Goal: Information Seeking & Learning: Check status

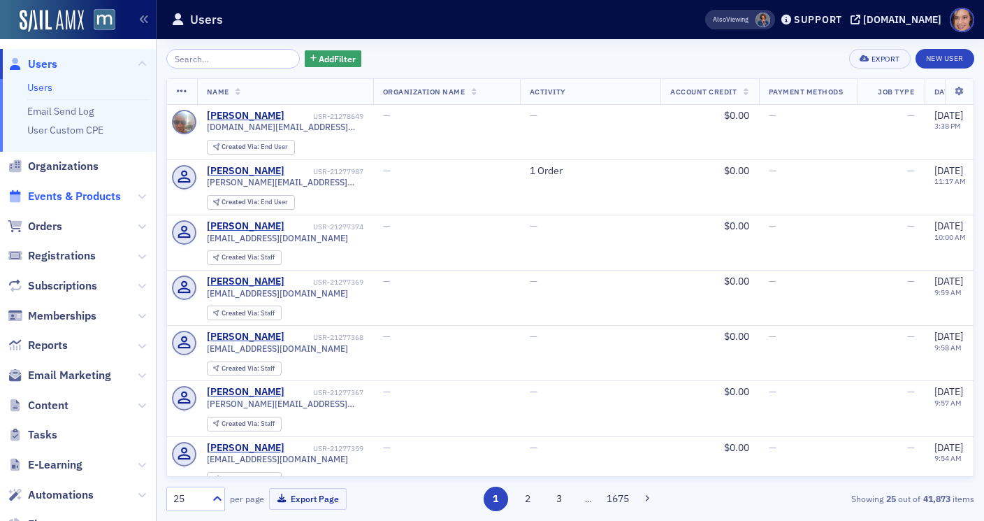
click at [112, 196] on span "Events & Products" at bounding box center [74, 196] width 93 height 15
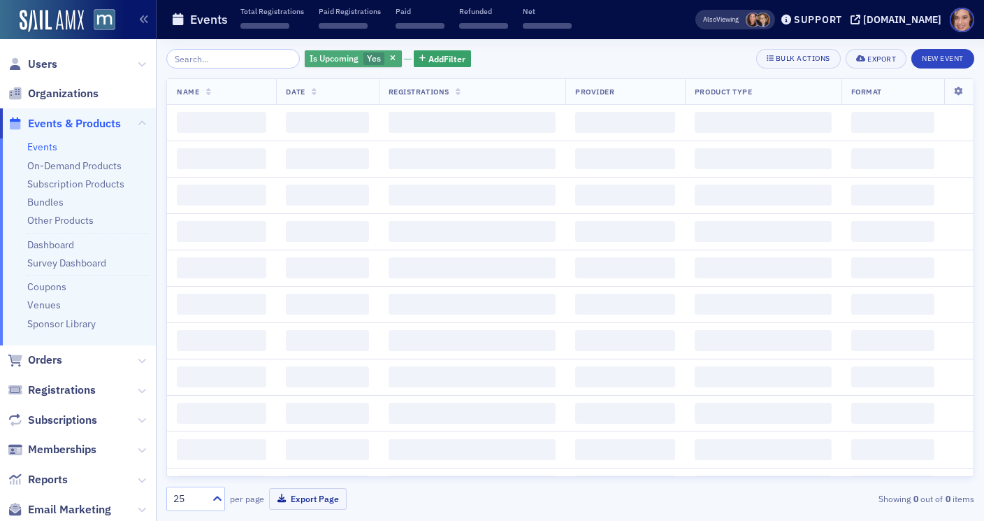
click at [387, 52] on button "button" at bounding box center [393, 58] width 13 height 13
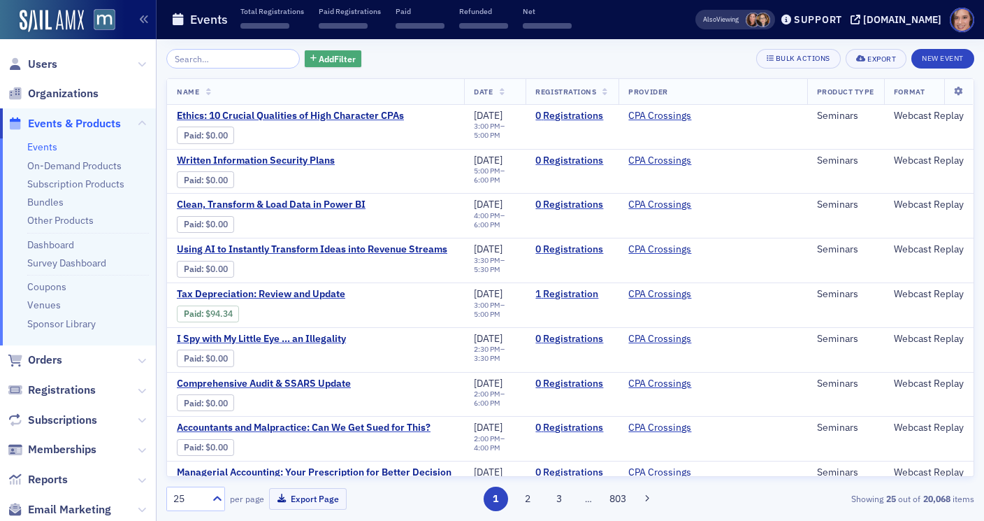
click at [323, 61] on span "Add Filter" at bounding box center [337, 58] width 37 height 13
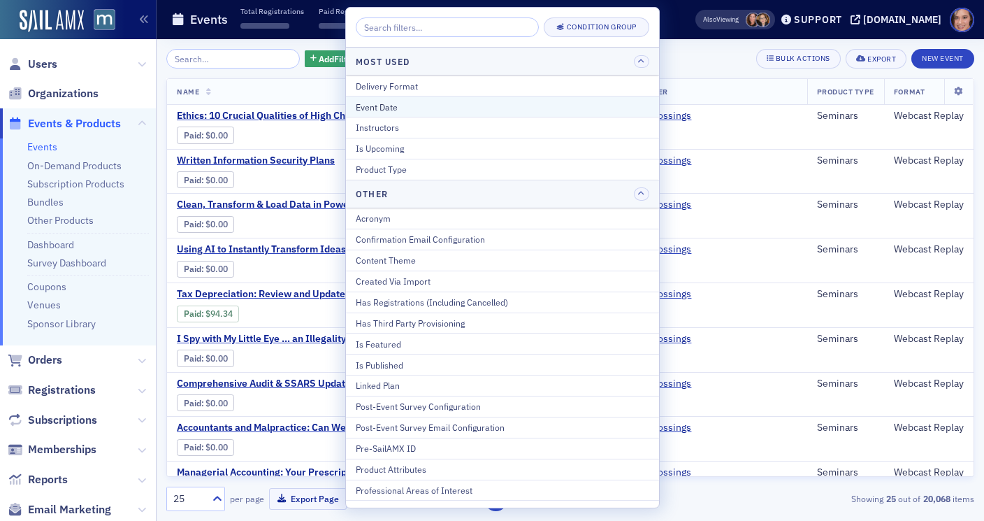
click at [384, 102] on div "Event Date" at bounding box center [502, 107] width 293 height 13
select select "7"
select select "2025"
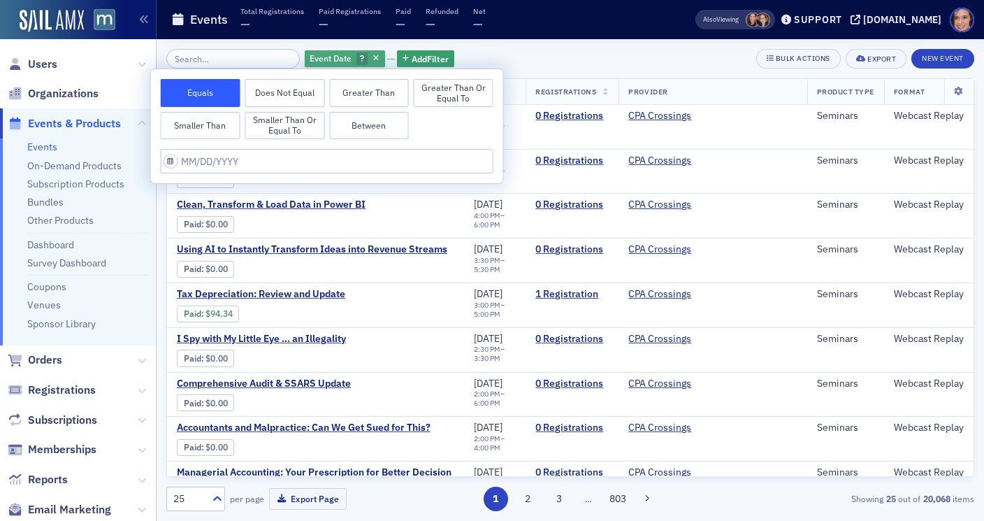
click at [365, 53] on div "Event Date ?" at bounding box center [345, 58] width 80 height 17
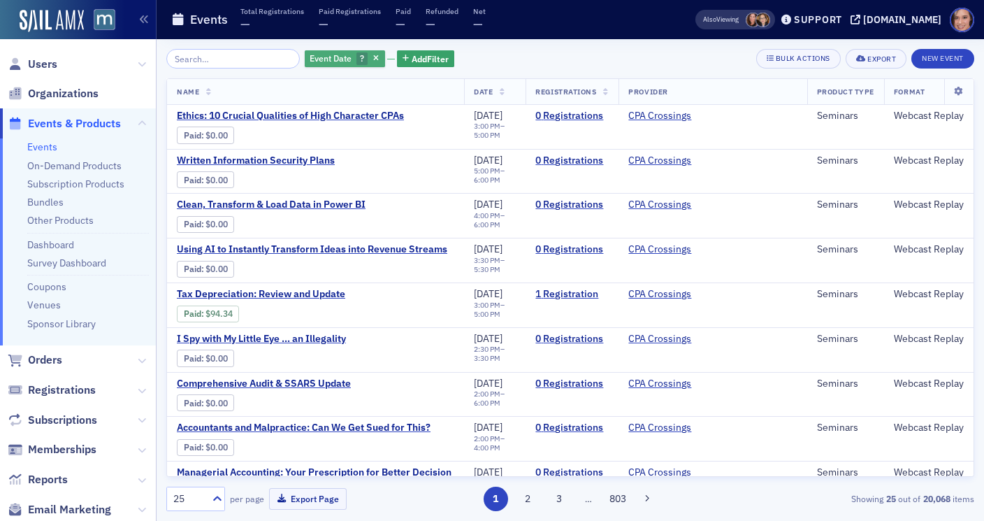
click at [356, 61] on span "?" at bounding box center [362, 58] width 12 height 13
select select "7"
select select "2025"
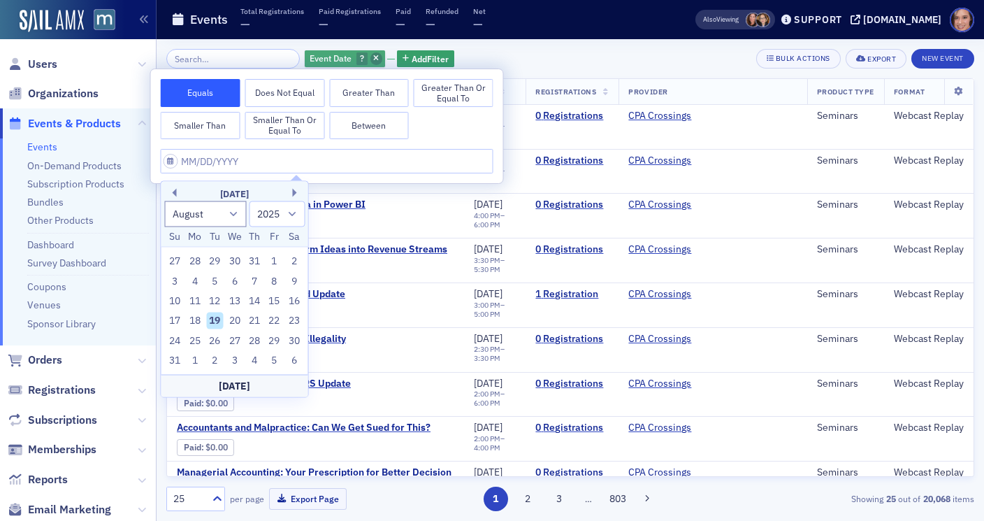
click at [370, 61] on span "button" at bounding box center [376, 58] width 13 height 13
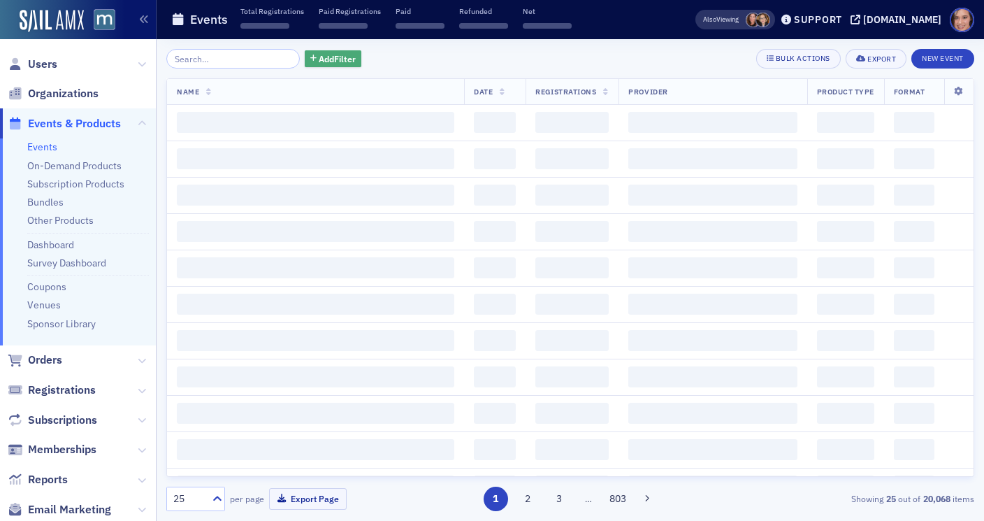
click at [319, 53] on span "Add Filter" at bounding box center [337, 58] width 37 height 13
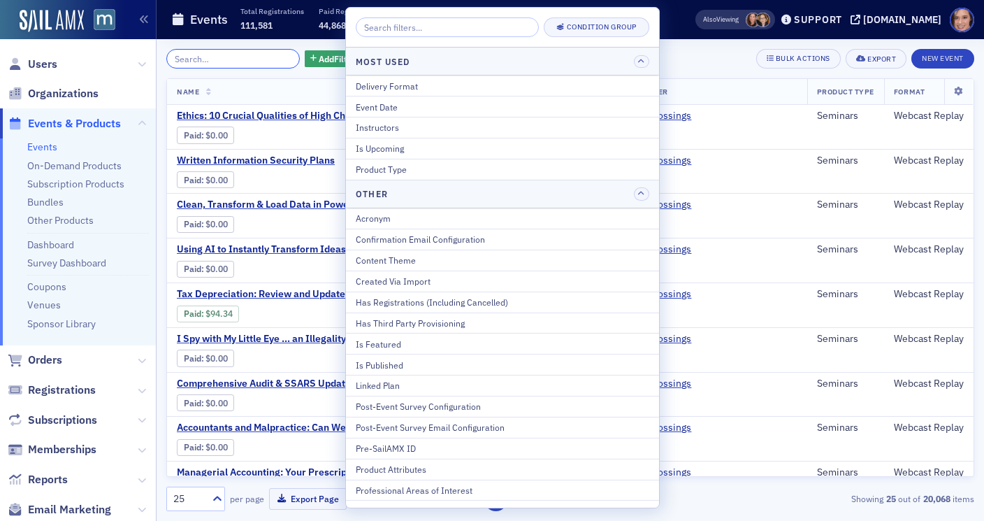
click at [195, 57] on input "search" at bounding box center [232, 59] width 133 height 20
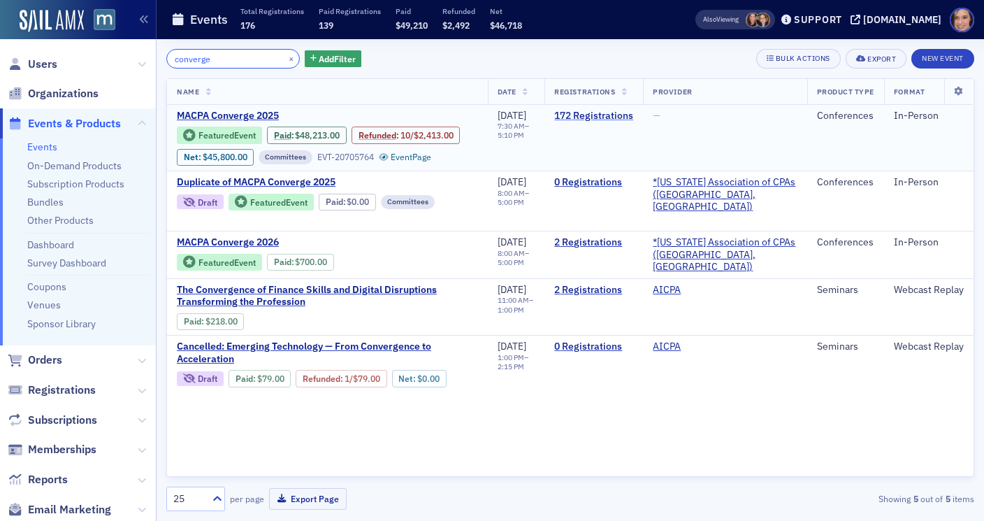
type input "converge"
click at [628, 120] on link "172 Registrations" at bounding box center [593, 116] width 79 height 13
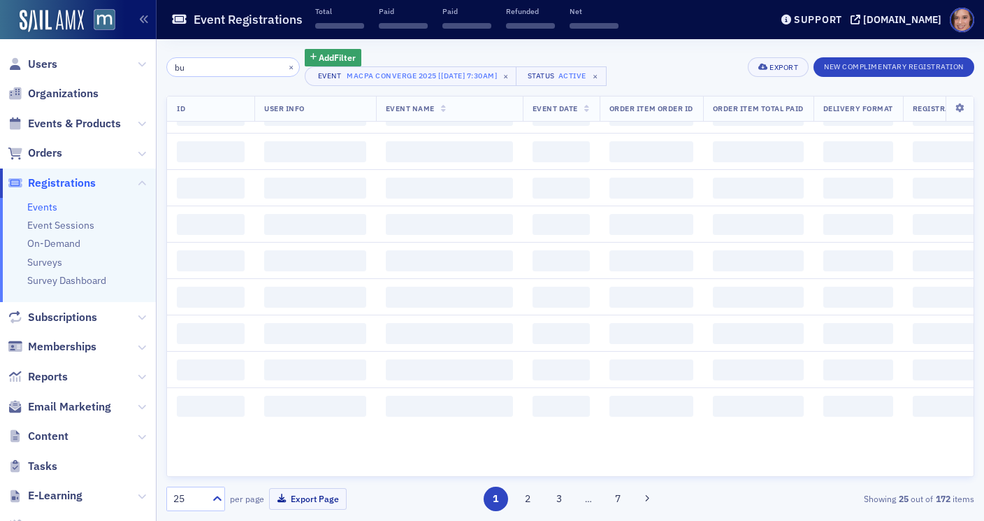
scroll to position [1509, 0]
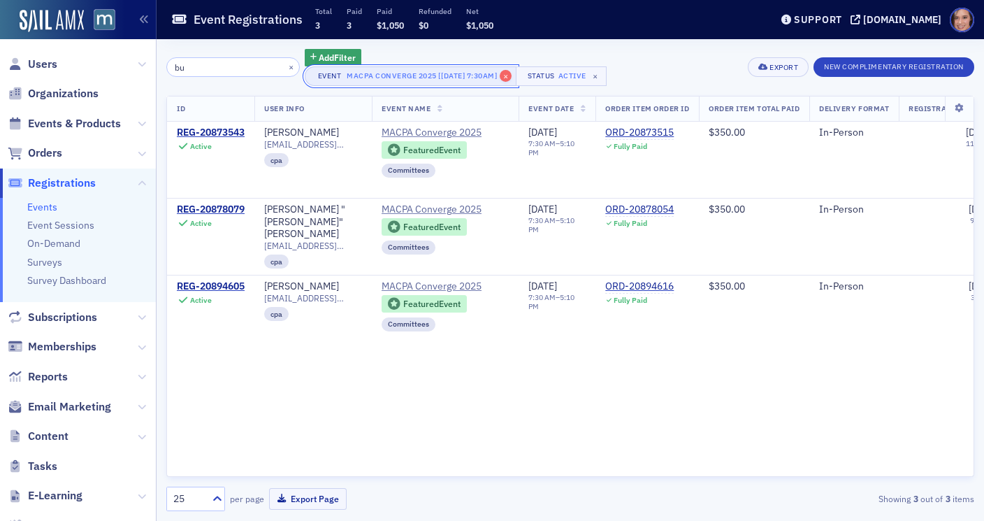
click at [507, 78] on span "×" at bounding box center [506, 76] width 13 height 13
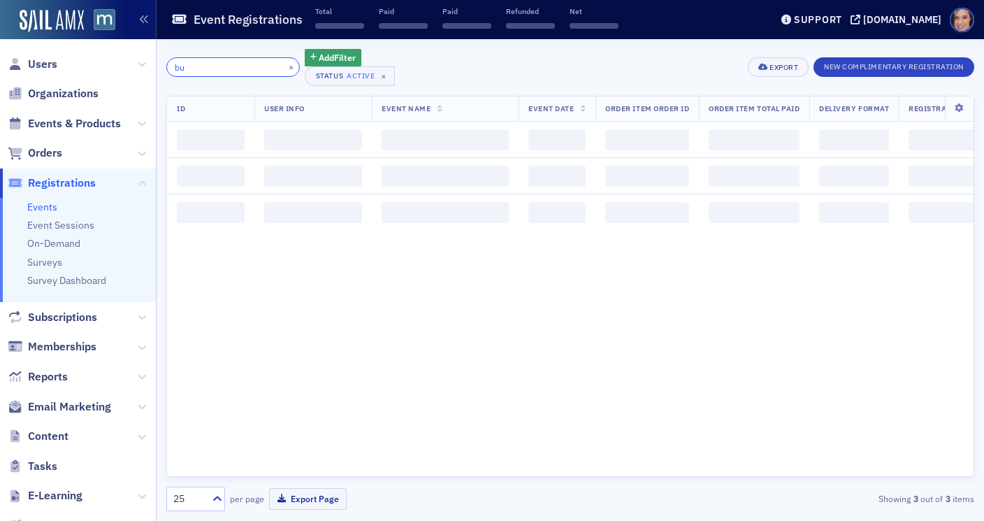
click at [198, 68] on input "bu" at bounding box center [232, 67] width 133 height 20
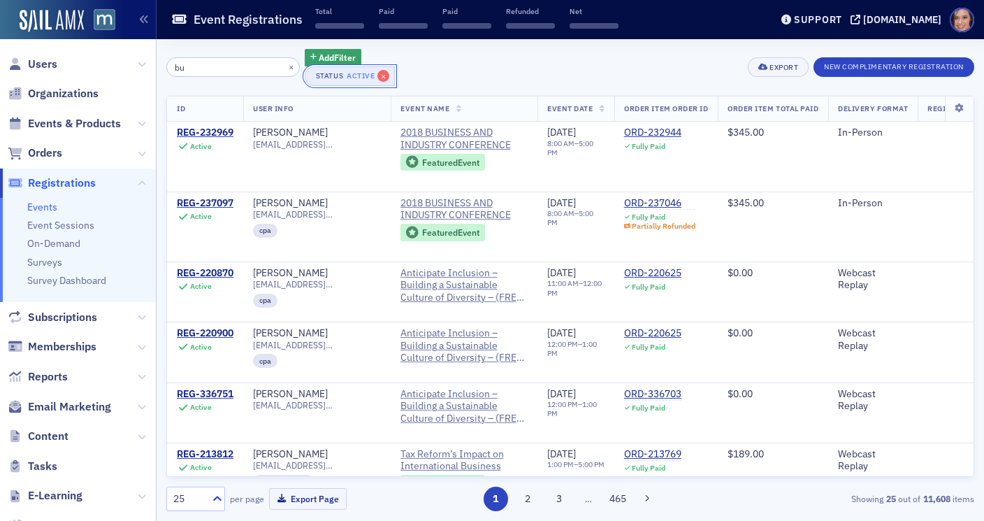
click at [377, 73] on span "×" at bounding box center [383, 76] width 13 height 13
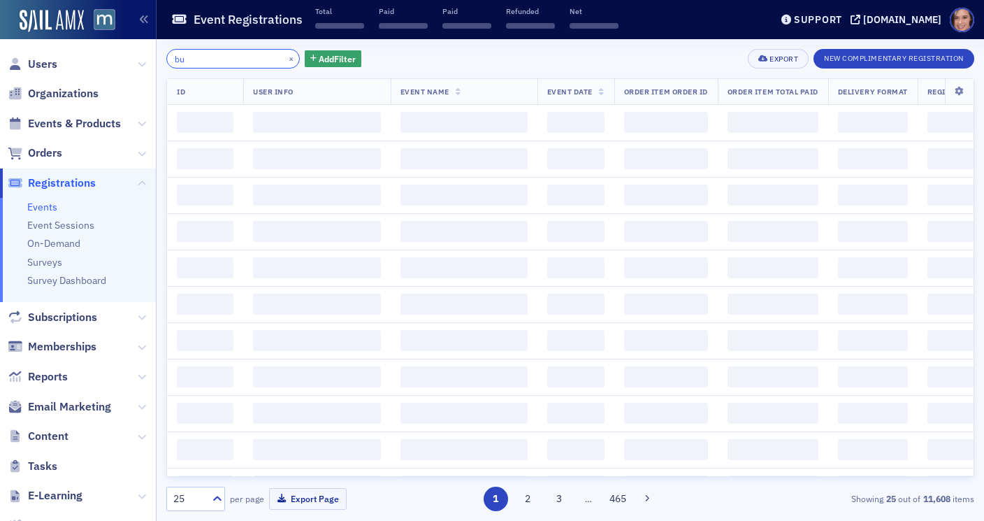
click at [221, 57] on input "bu" at bounding box center [232, 59] width 133 height 20
type input "business industry"
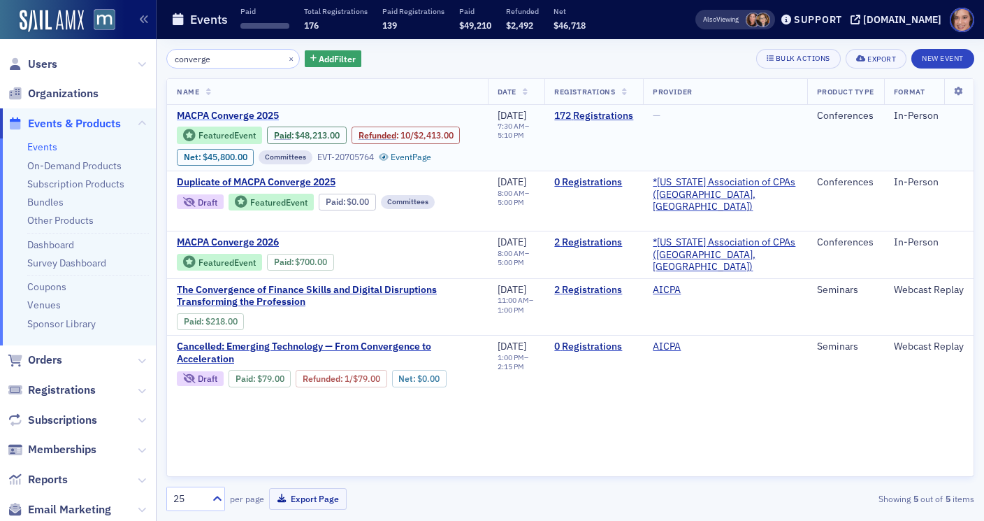
click at [256, 115] on span "MACPA Converge 2025" at bounding box center [294, 116] width 235 height 13
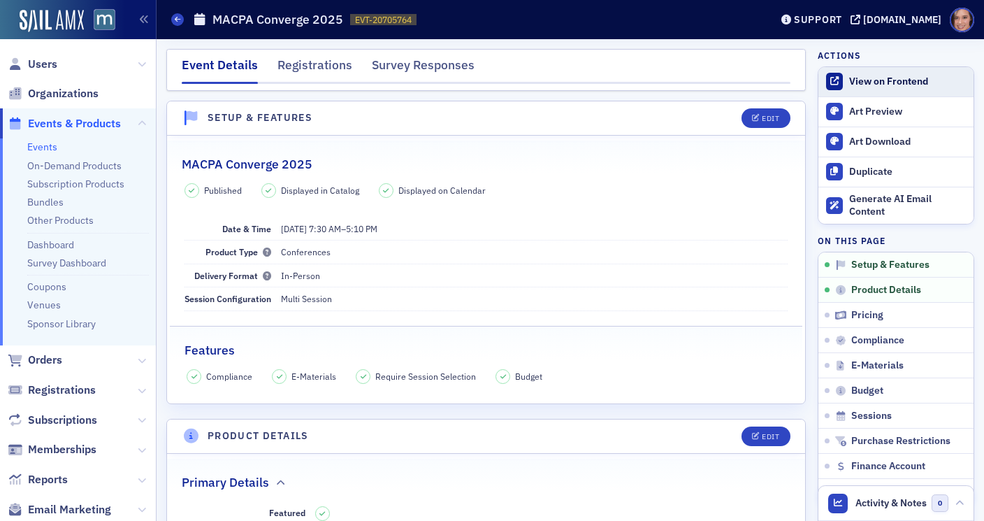
click at [883, 71] on link "View on Frontend" at bounding box center [895, 81] width 155 height 29
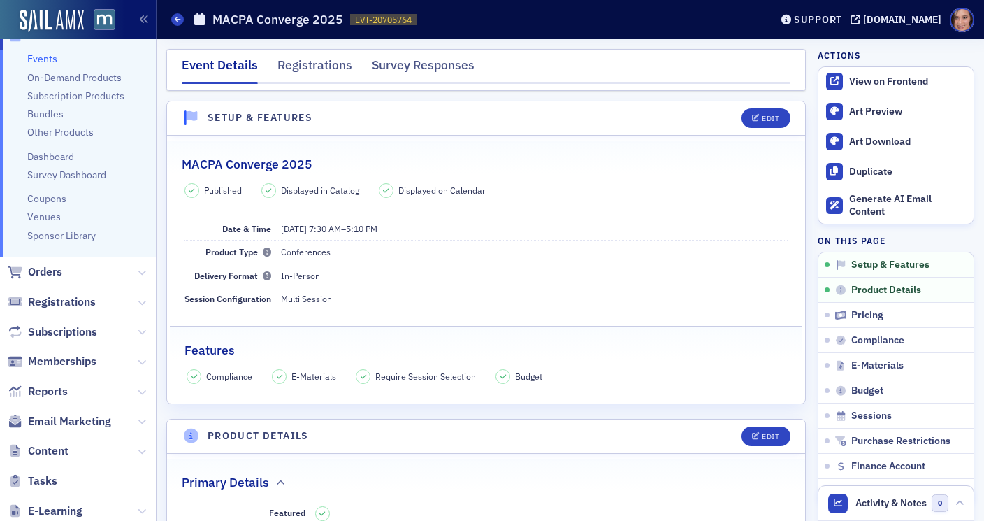
scroll to position [92, 0]
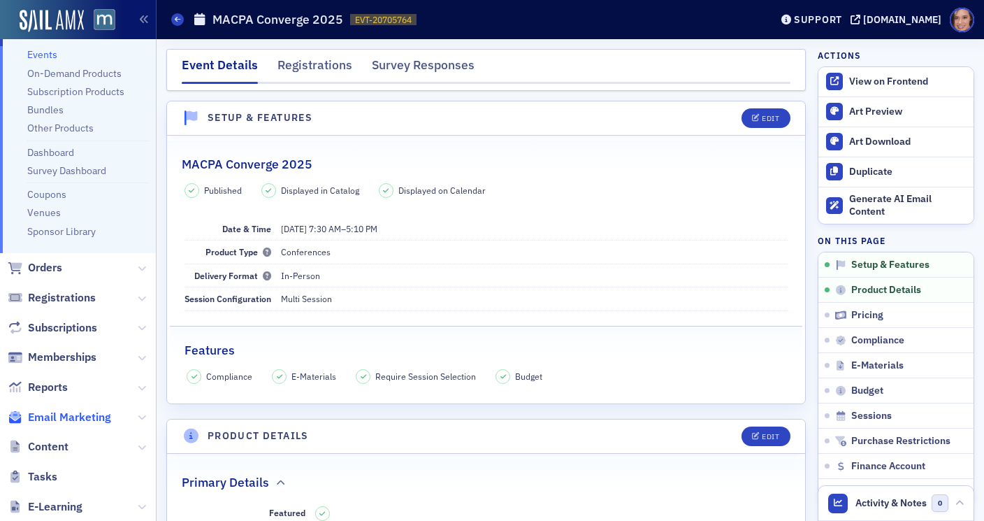
click at [99, 421] on span "Email Marketing" at bounding box center [69, 416] width 83 height 15
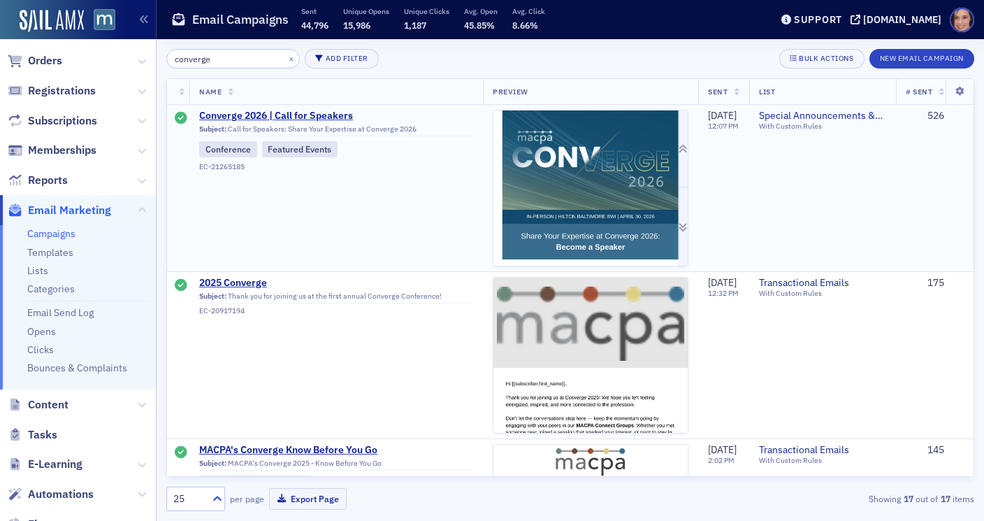
type input "converge"
click at [556, 198] on img at bounding box center [590, 372] width 194 height 525
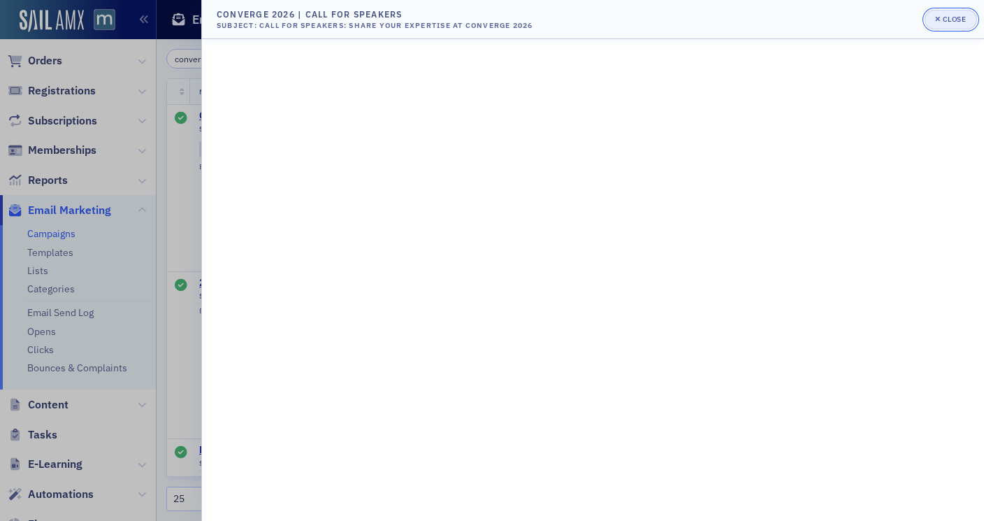
click at [950, 13] on button "Close" at bounding box center [951, 20] width 52 height 20
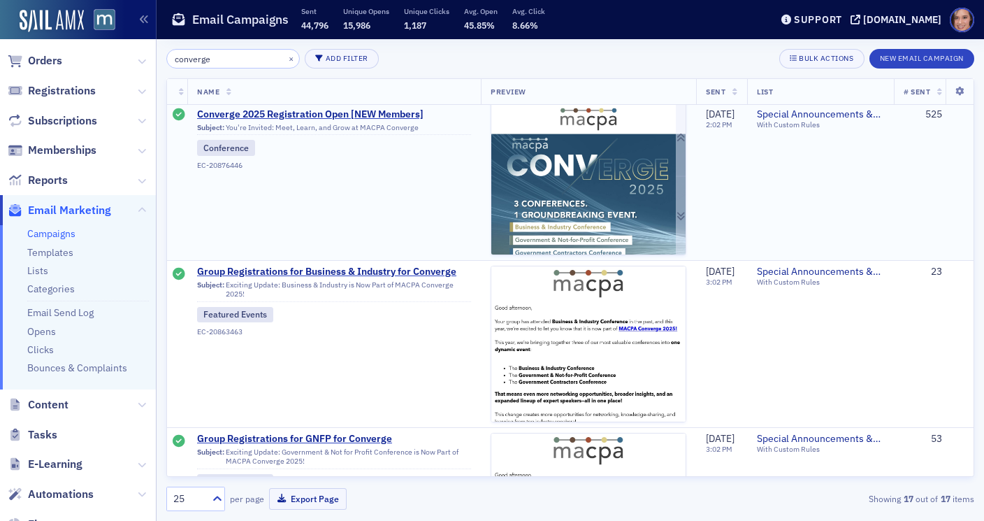
scroll to position [1188, 2]
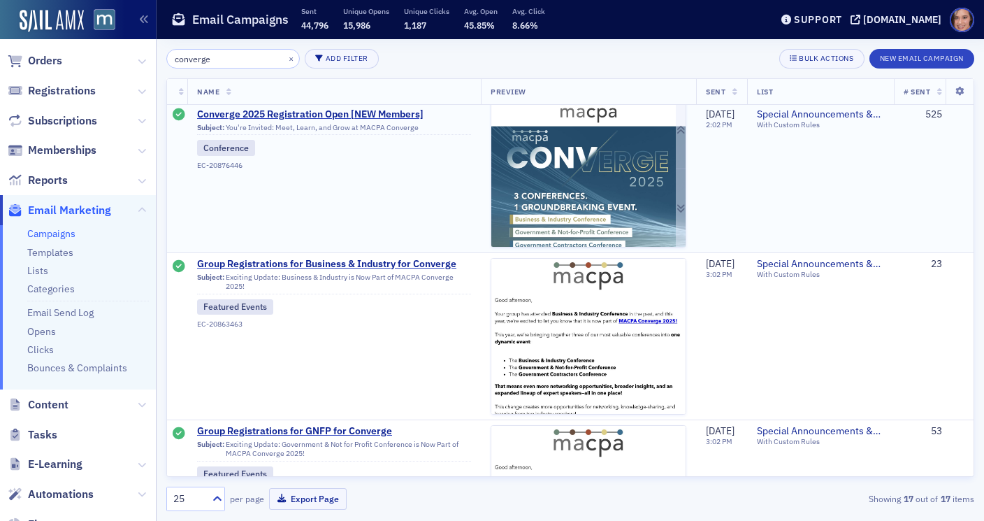
click at [616, 324] on img at bounding box center [588, 471] width 194 height 424
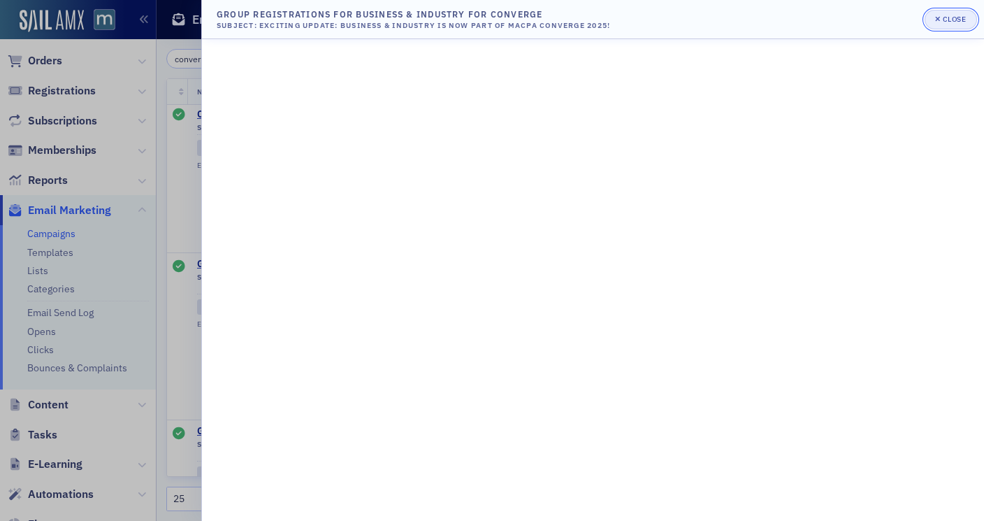
click at [949, 15] on div "Close" at bounding box center [955, 19] width 24 height 8
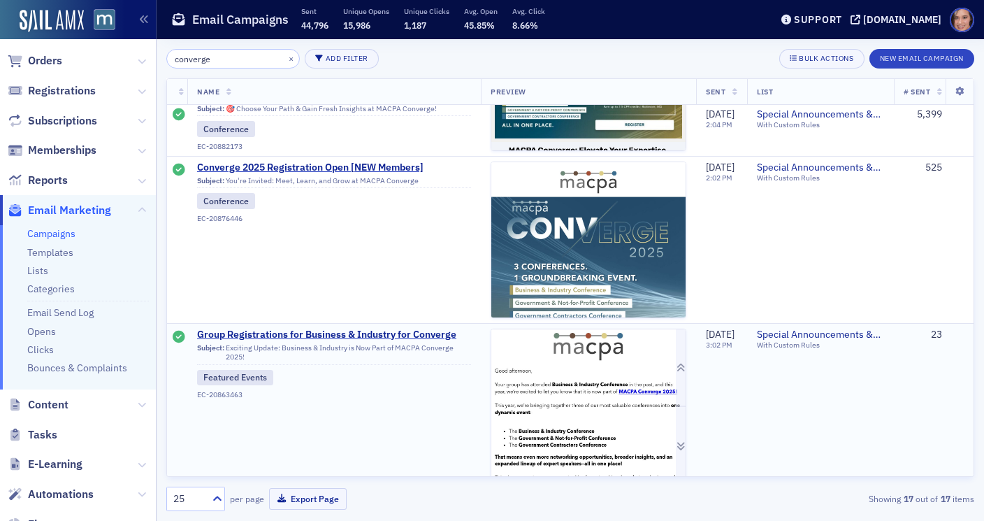
scroll to position [1082, 2]
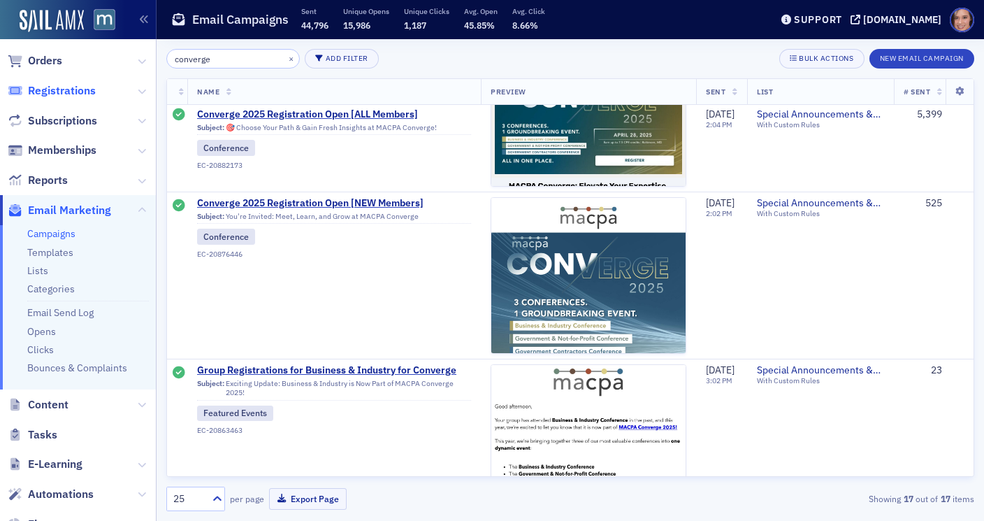
click at [89, 92] on span "Registrations" at bounding box center [62, 90] width 68 height 15
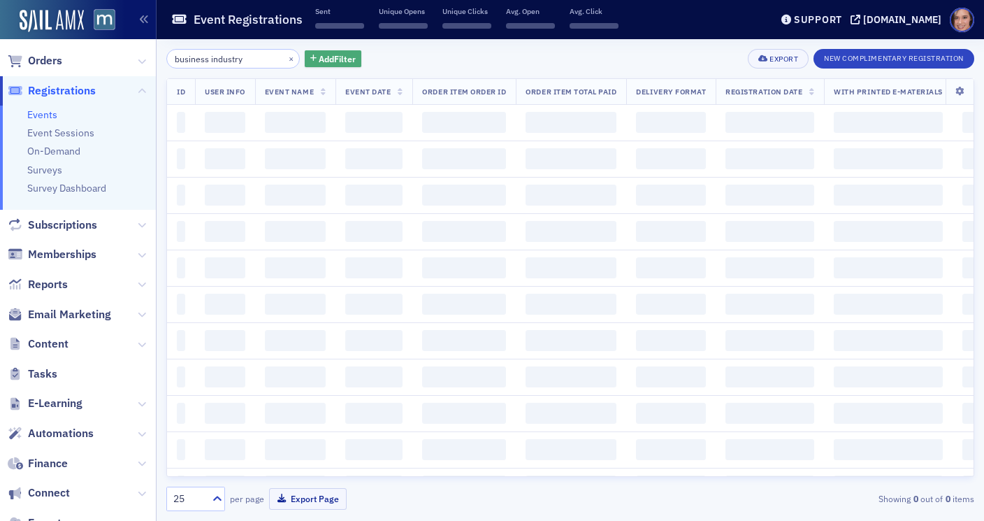
click at [305, 64] on button "Add Filter" at bounding box center [333, 58] width 57 height 17
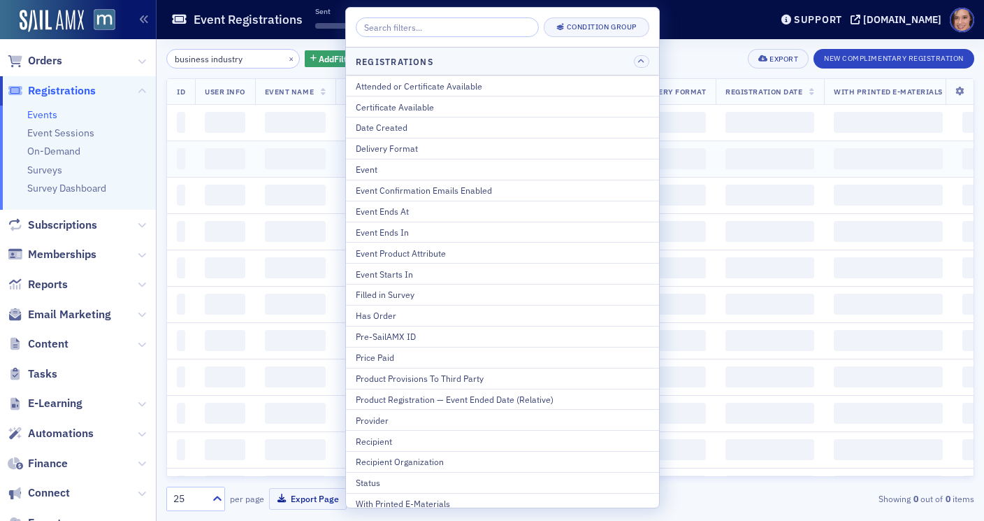
click at [375, 162] on button "Event" at bounding box center [502, 169] width 313 height 21
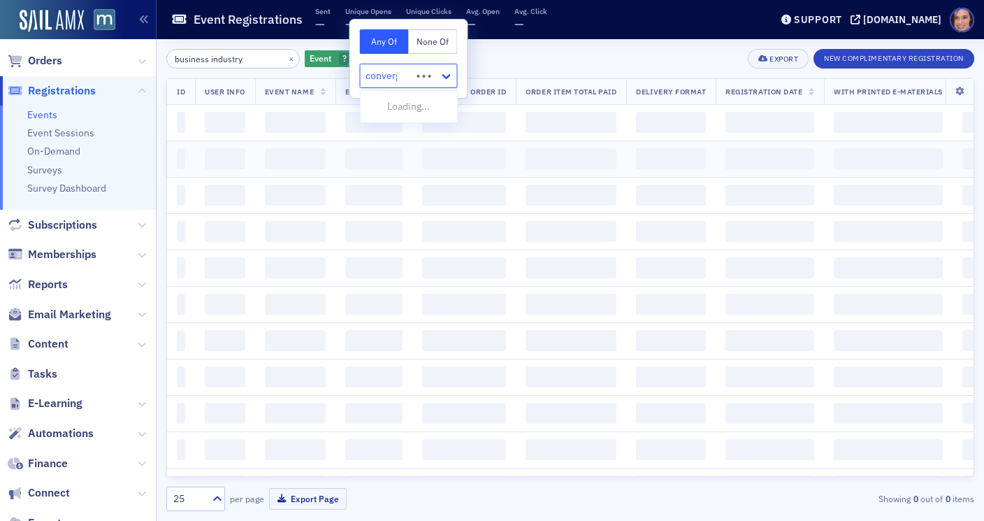
type input "converge"
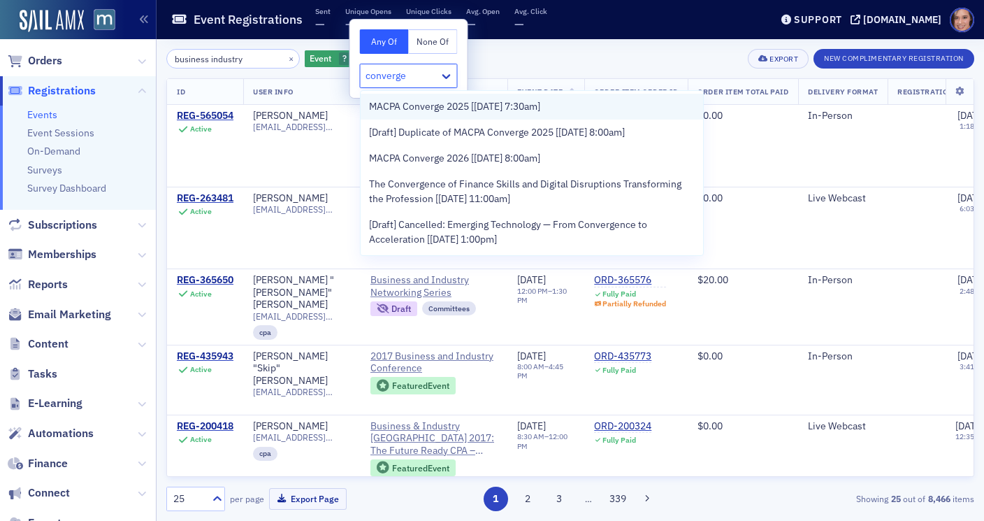
click at [441, 108] on span "MACPA Converge 2025 [[DATE] 7:30am]" at bounding box center [454, 106] width 171 height 15
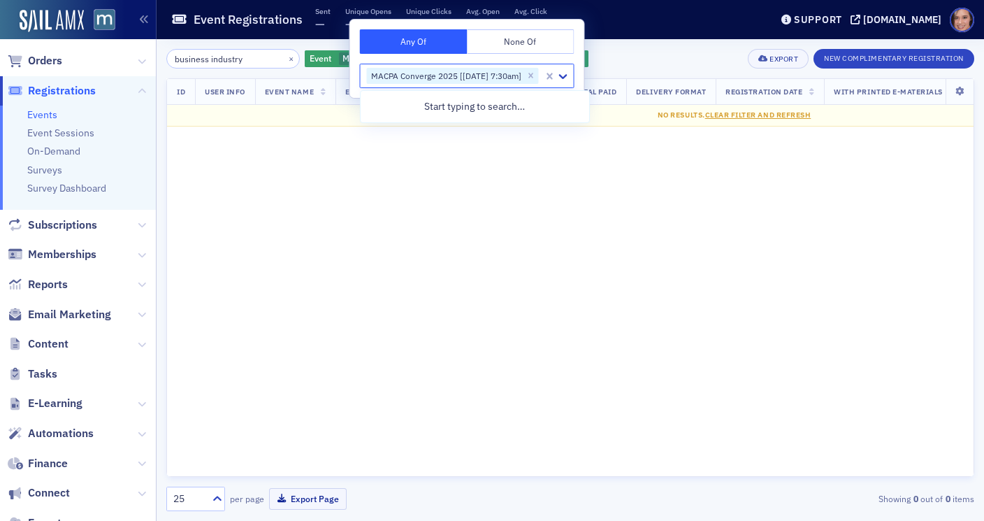
click at [652, 68] on div "business industry × Event MACPA Converge 2025 [[DATE] 7:30am] Add Filter Export…" at bounding box center [570, 280] width 808 height 462
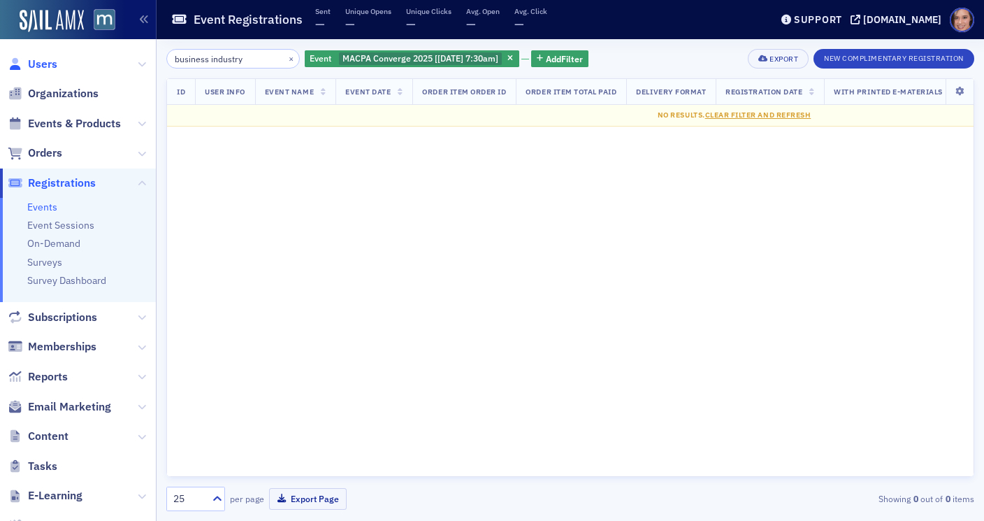
click at [46, 61] on span "Users" at bounding box center [42, 64] width 29 height 15
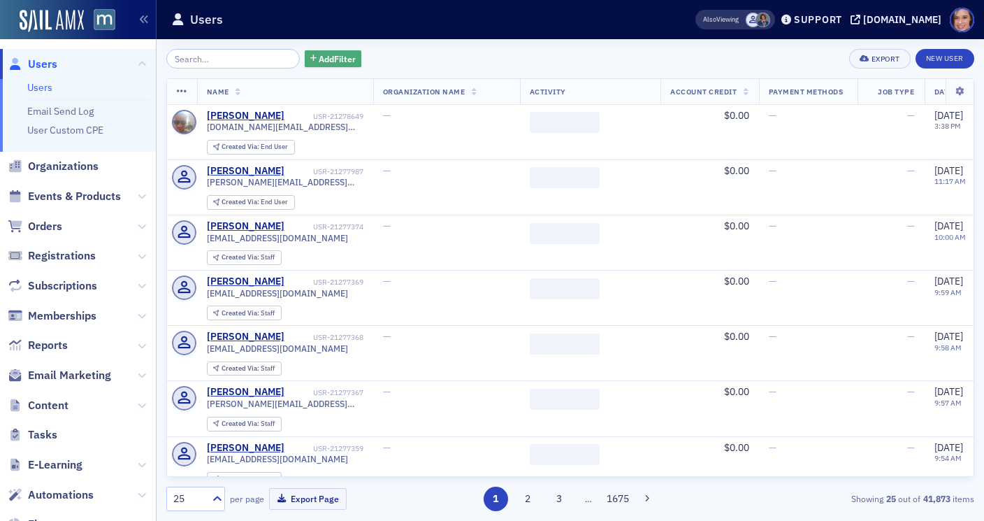
click at [331, 56] on span "Add Filter" at bounding box center [337, 58] width 37 height 13
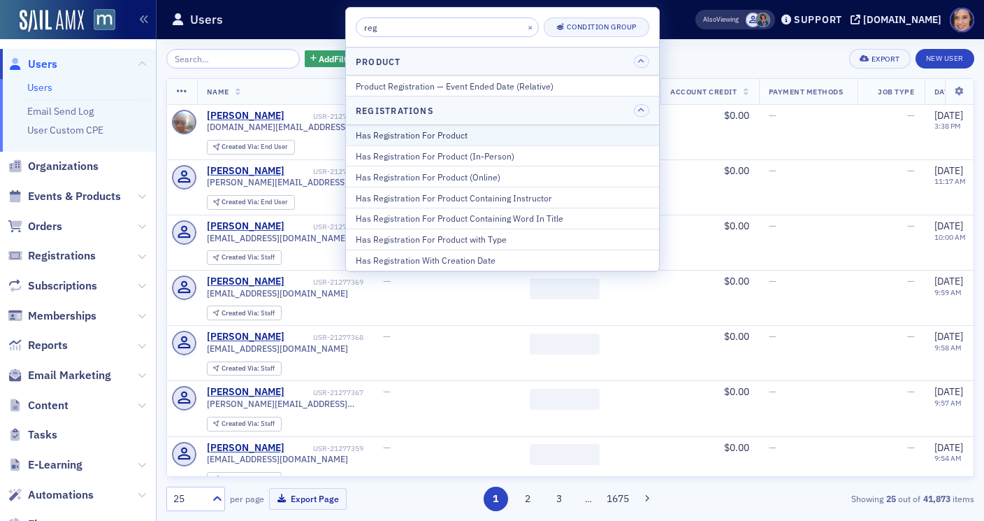
type input "reg"
click at [421, 129] on div "Has Registration For Product" at bounding box center [502, 135] width 293 height 13
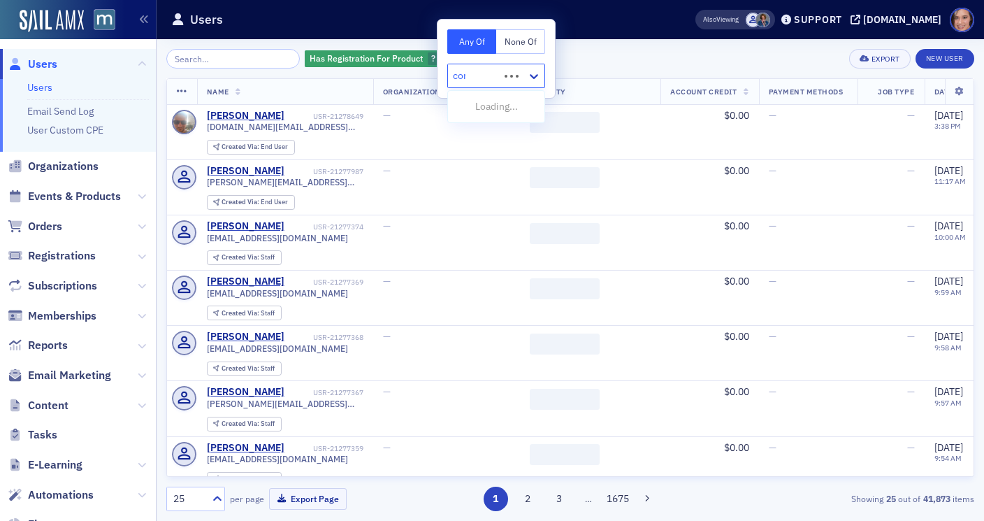
type input "conv"
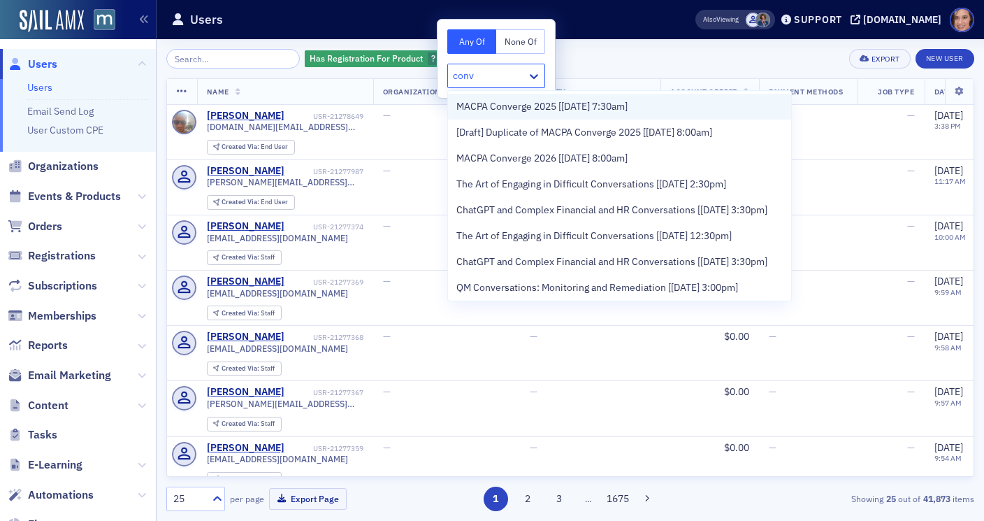
click at [488, 108] on span "MACPA Converge 2025 [[DATE] 7:30am]" at bounding box center [541, 106] width 171 height 15
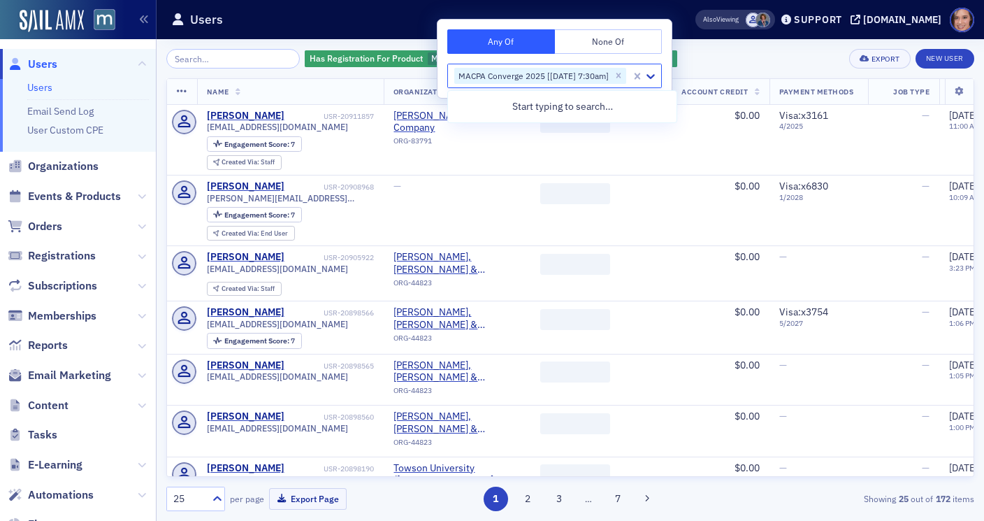
click at [781, 52] on div "Has Registration For Product MACPA Converge 2025 [[DATE] 7:30am] Add Filter Exp…" at bounding box center [570, 59] width 808 height 20
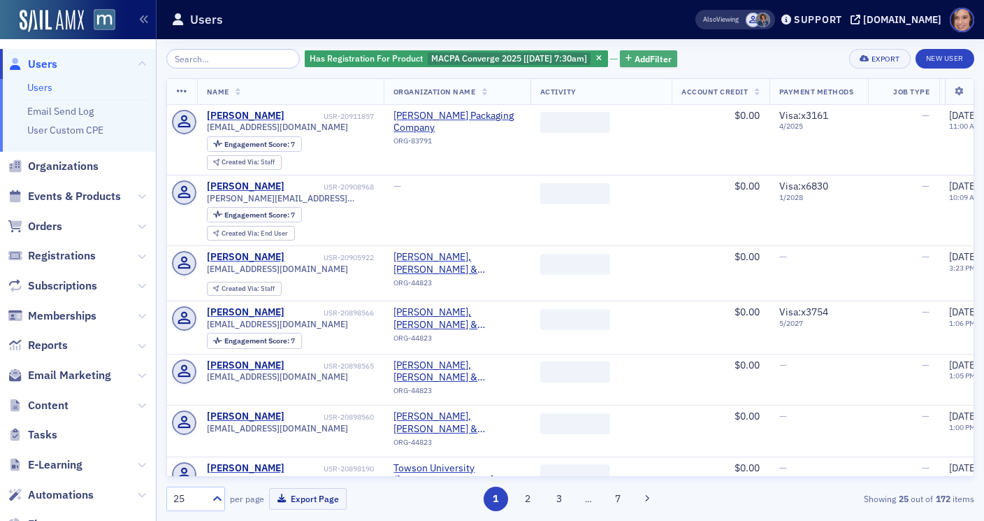
click at [665, 57] on span "Add Filter" at bounding box center [653, 58] width 37 height 13
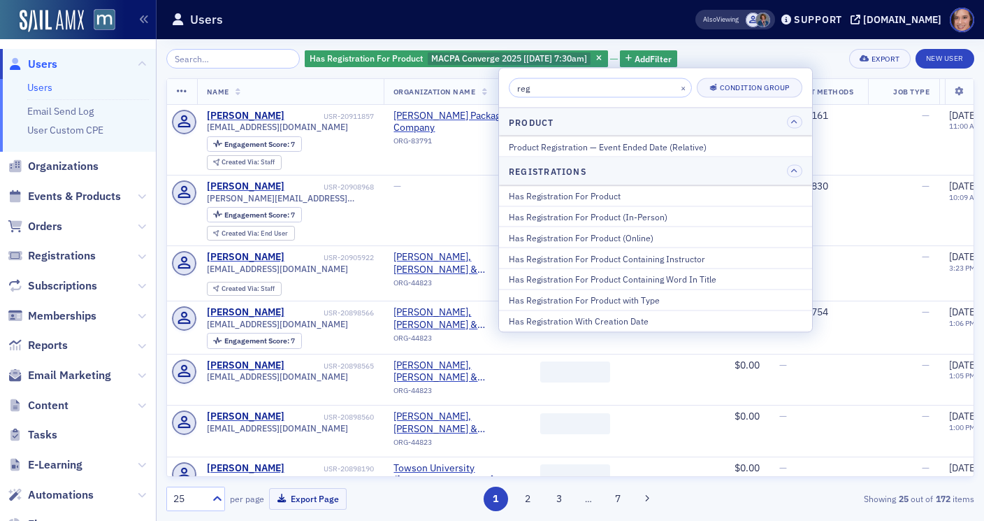
click at [572, 96] on input "reg" at bounding box center [600, 88] width 183 height 20
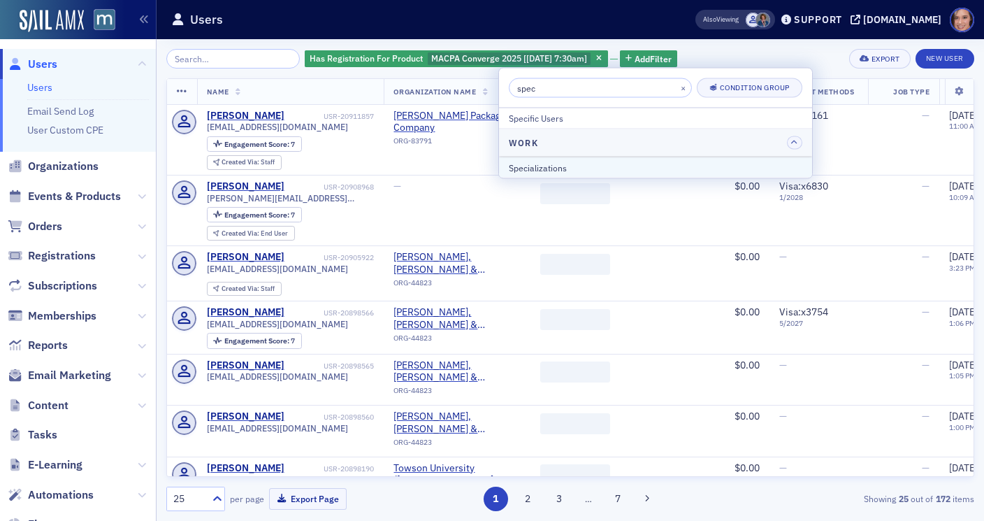
type input "spec"
click at [595, 167] on div "Specializations" at bounding box center [655, 167] width 293 height 13
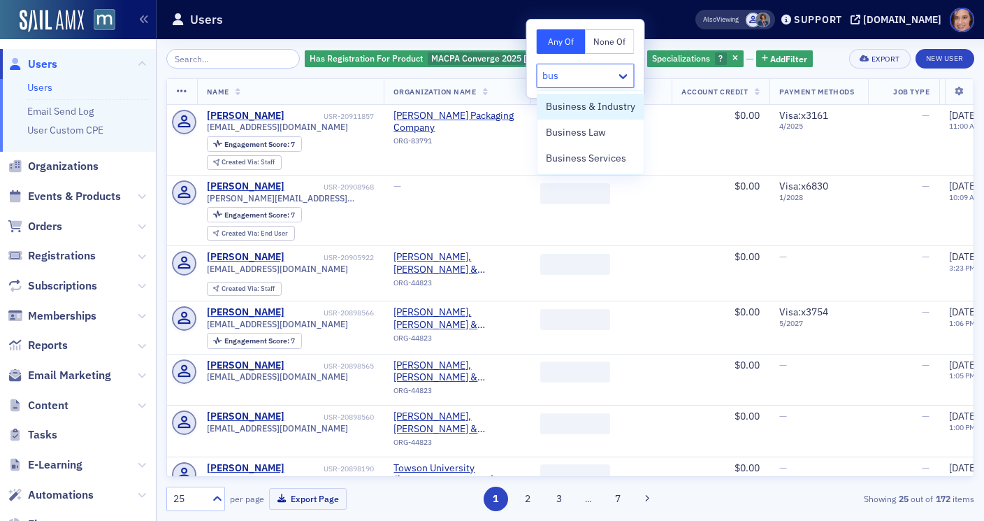
type input "busi"
click at [616, 106] on span "Business & Industry" at bounding box center [590, 106] width 89 height 15
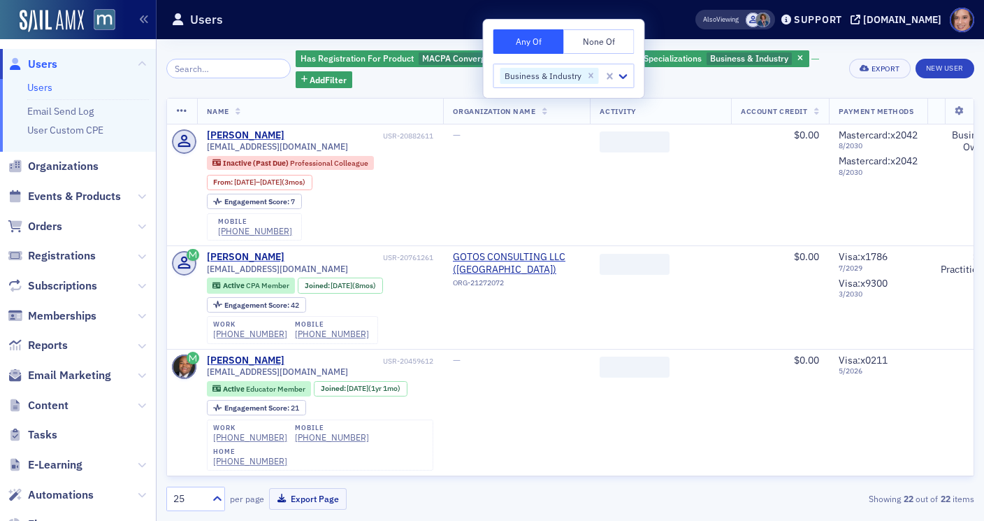
click at [836, 52] on div "Has Registration For Product MACPA Converge 2025 [[DATE] 7:30am] and Specializa…" at bounding box center [568, 68] width 544 height 39
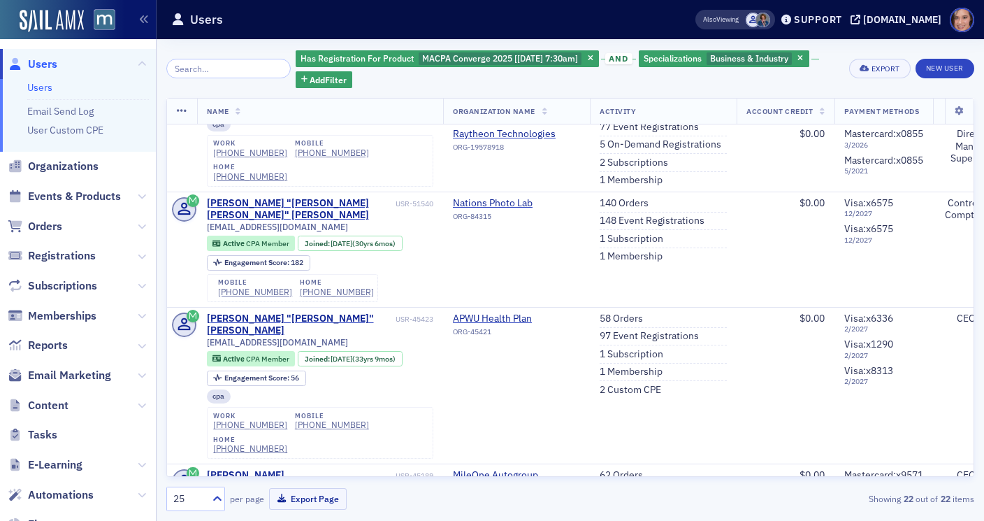
scroll to position [2579, 0]
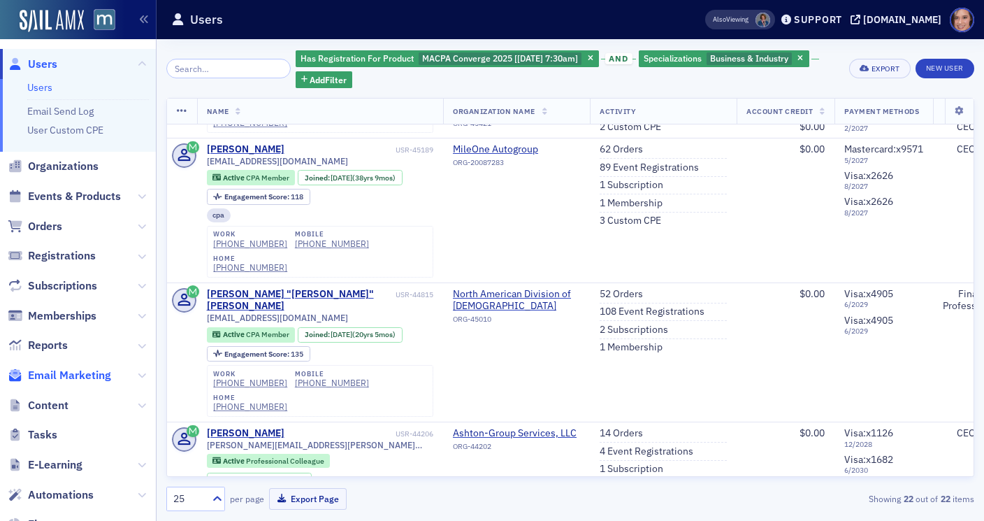
click at [82, 376] on span "Email Marketing" at bounding box center [69, 375] width 83 height 15
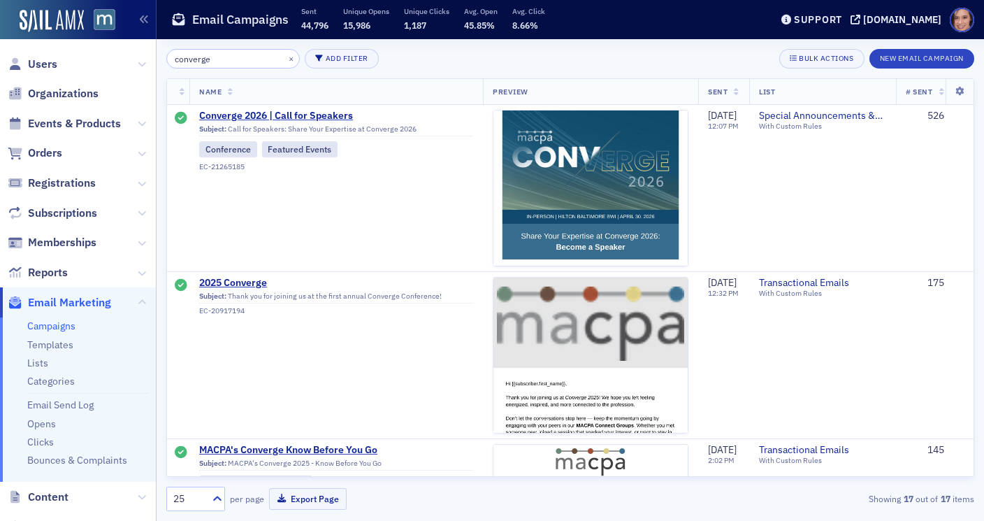
click at [249, 59] on input "converge" at bounding box center [232, 59] width 133 height 20
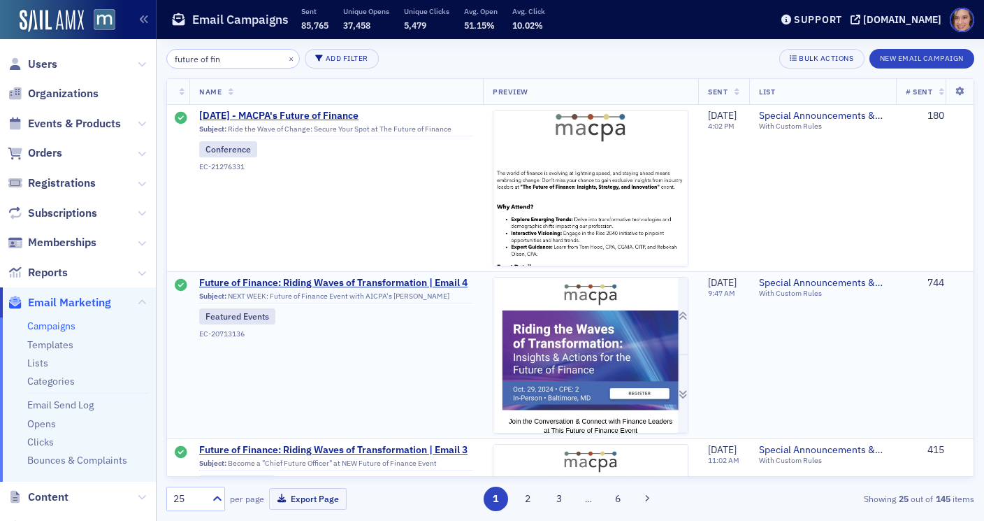
type input "future of fin"
